Goal: Transaction & Acquisition: Purchase product/service

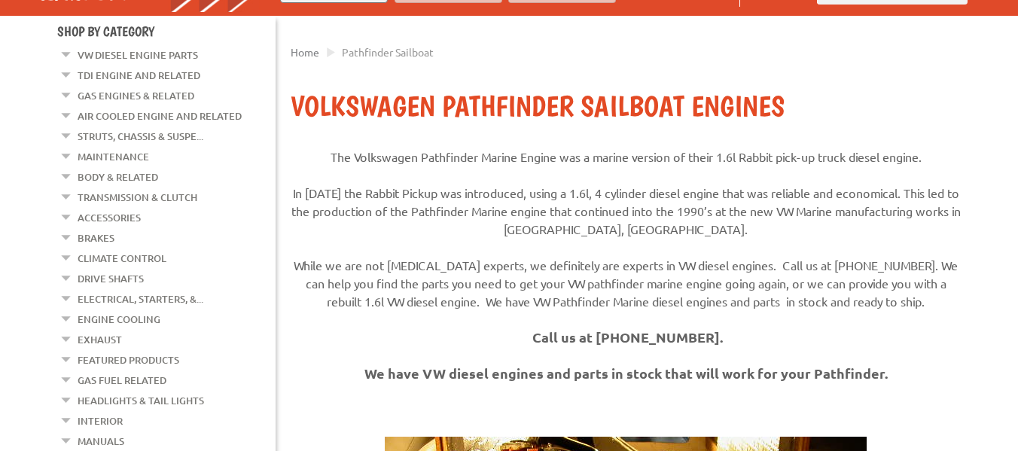
scroll to position [151, 0]
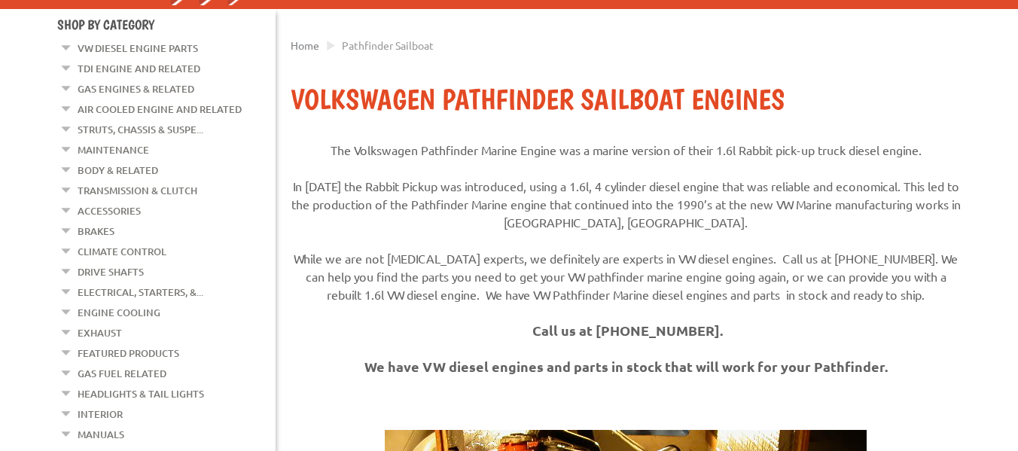
click at [139, 284] on link "Electrical, Starters, &..." at bounding box center [141, 292] width 126 height 20
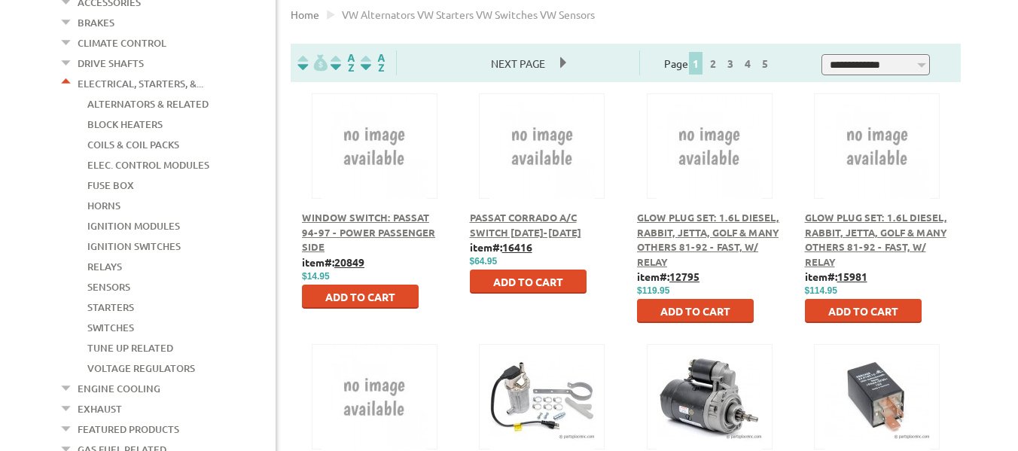
scroll to position [361, 0]
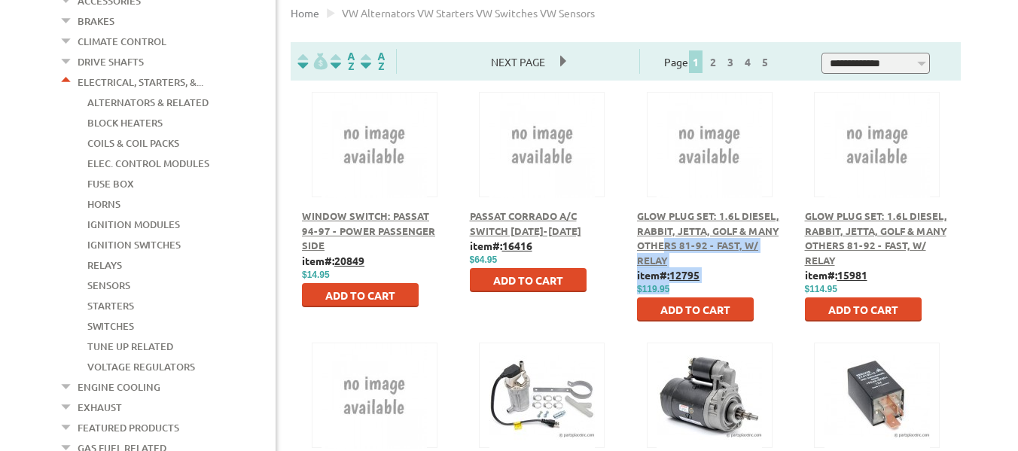
drag, startPoint x: 665, startPoint y: 239, endPoint x: 761, endPoint y: 286, distance: 107.1
click at [761, 286] on div "Glow Plug Set: 1.6L Diesel, Rabbit, Jetta, Golf & Many Others 81-92 - Fast, w/ …" at bounding box center [709, 264] width 145 height 113
click at [686, 312] on span "Add to Cart" at bounding box center [695, 310] width 70 height 14
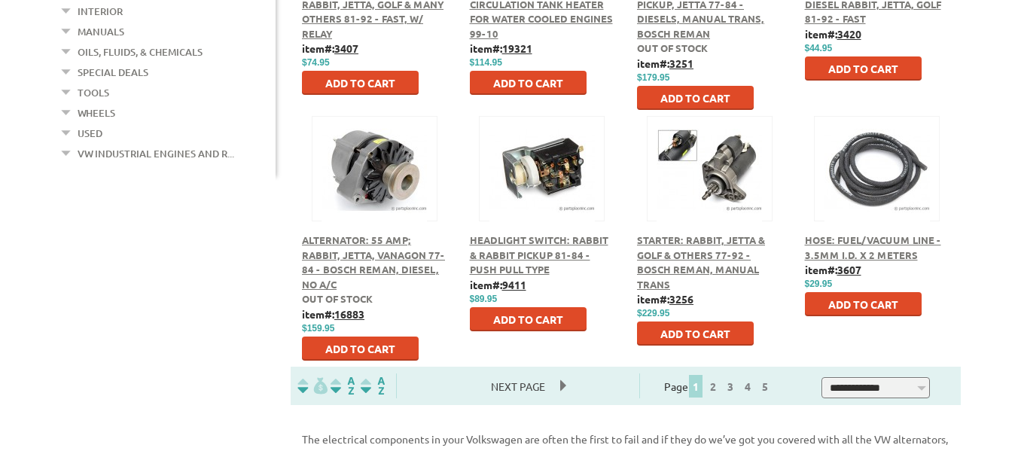
scroll to position [869, 0]
